Goal: Task Accomplishment & Management: Complete application form

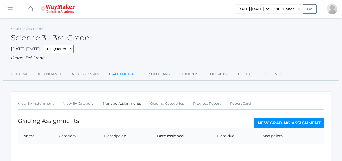
click at [38, 31] on div "Science 3 - 3rd Grade" at bounding box center [171, 35] width 320 height 20
click at [39, 29] on link "Go to Classrooms" at bounding box center [29, 28] width 30 height 4
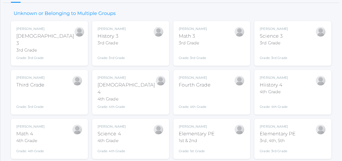
scroll to position [63, 0]
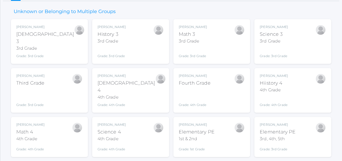
click at [53, 76] on div "Joshua Bennett Third Grade Grade: 3rd Grade 03ELEM" at bounding box center [49, 90] width 66 height 34
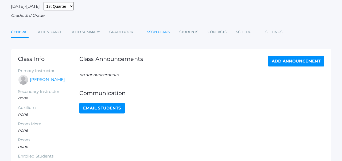
scroll to position [43, 0]
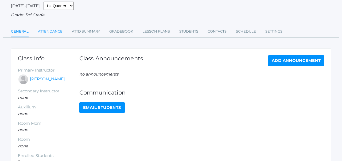
click at [52, 30] on link "Attendance" at bounding box center [50, 31] width 25 height 11
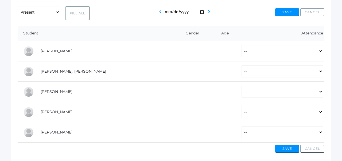
scroll to position [92, 0]
click at [259, 54] on select "-- Present Tardy Excused Tardy Unexcused Absent Excused Absent Unexcused" at bounding box center [281, 52] width 81 height 12
select select "P"
click at [252, 68] on select "-- Present Tardy Excused Tardy Unexcused Absent Excused Absent Unexcused" at bounding box center [281, 72] width 81 height 12
select select "P"
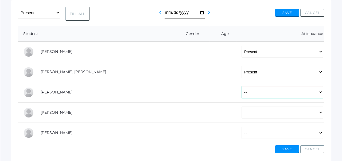
click at [248, 89] on select "-- Present Tardy Excused Tardy Unexcused Absent Excused Absent Unexcused" at bounding box center [281, 92] width 81 height 12
select select "P"
click at [245, 110] on select "-- Present Tardy Excused Tardy Unexcused Absent Excused Absent Unexcused" at bounding box center [281, 113] width 81 height 12
select select "P"
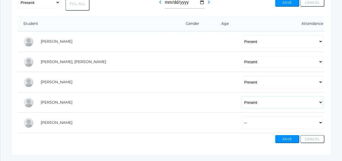
scroll to position [102, 0]
click at [269, 123] on select "-- Present Tardy Excused Tardy Unexcused Absent Excused Absent Unexcused" at bounding box center [281, 122] width 81 height 12
select select "AU"
click at [284, 138] on button "Save" at bounding box center [287, 139] width 24 height 8
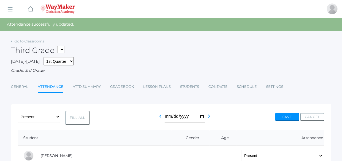
click at [62, 49] on select "04ELEM - Hiistory 4 4th Grade 04ELEM - Science 4 4th Grade 04ELEM - Math 4 4th …" at bounding box center [60, 49] width 7 height 7
select select "2534"
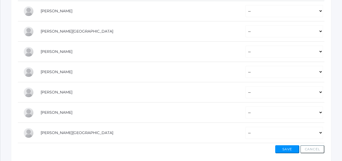
scroll to position [133, 0]
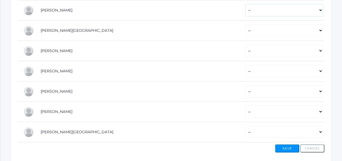
click at [252, 10] on select "-- Present Tardy Excused Tardy Unexcused Absent Excused Absent Unexcused" at bounding box center [283, 10] width 77 height 12
select select "P"
click at [246, 30] on select "-- Present Tardy Excused Tardy Unexcused Absent Excused Absent Unexcused" at bounding box center [283, 31] width 77 height 12
select select "P"
click at [245, 50] on select "-- Present Tardy Excused Tardy Unexcused Absent Excused Absent Unexcused" at bounding box center [283, 51] width 77 height 12
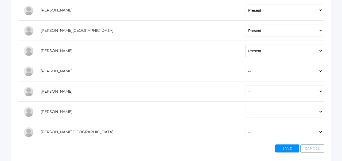
click at [245, 51] on select "-- Present Tardy Excused Tardy Unexcused Absent Excused Absent Unexcused" at bounding box center [283, 51] width 77 height 12
select select "AE"
click at [245, 70] on select "-- Present Tardy Excused Tardy Unexcused Absent Excused Absent Unexcused" at bounding box center [283, 71] width 77 height 12
select select "P"
click at [245, 89] on select "-- Present Tardy Excused Tardy Unexcused Absent Excused Absent Unexcused" at bounding box center [283, 91] width 77 height 12
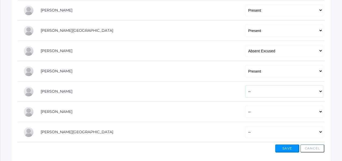
select select "P"
click at [245, 109] on select "-- Present Tardy Excused Tardy Unexcused Absent Excused Absent Unexcused" at bounding box center [283, 112] width 77 height 12
select select "P"
click at [240, 125] on td "-- Present Tardy Excused Tardy Unexcused Absent Excused Absent Unexcused" at bounding box center [282, 132] width 84 height 20
click at [245, 131] on select "-- Present Tardy Excused Tardy Unexcused Absent Excused Absent Unexcused" at bounding box center [283, 132] width 77 height 12
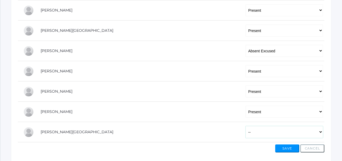
select select "P"
click at [287, 147] on button "Save" at bounding box center [287, 148] width 24 height 8
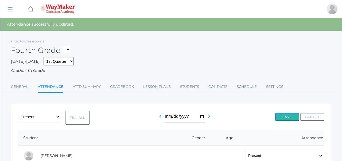
click at [286, 117] on button "Save" at bounding box center [287, 117] width 24 height 8
